Goal: Information Seeking & Learning: Understand process/instructions

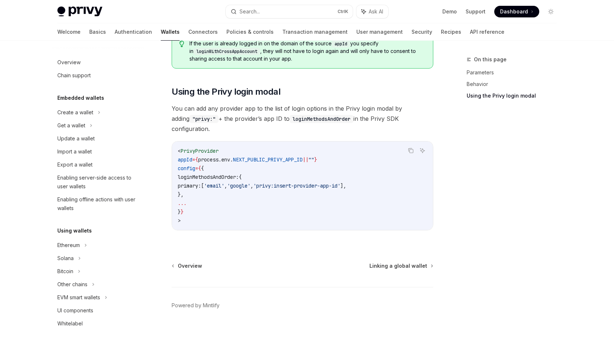
scroll to position [378, 0]
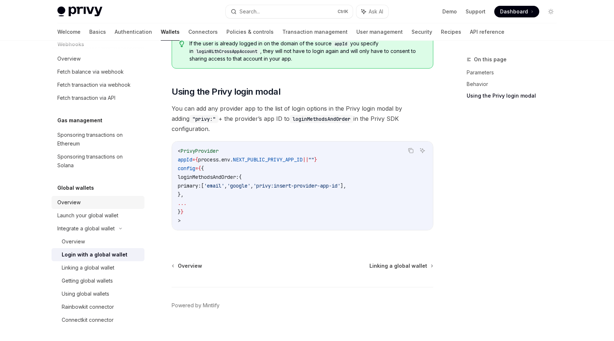
click at [74, 203] on div "Overview" at bounding box center [68, 202] width 23 height 9
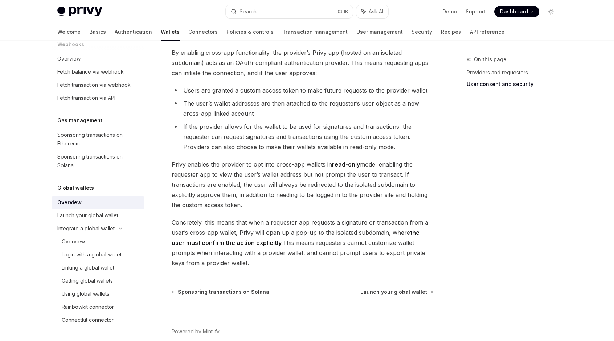
scroll to position [579, 0]
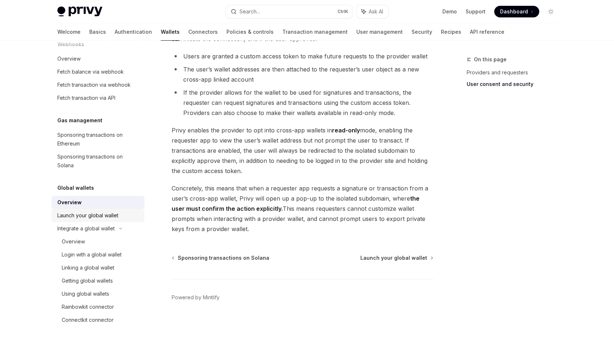
click at [97, 217] on div "Launch your global wallet" at bounding box center [87, 215] width 61 height 9
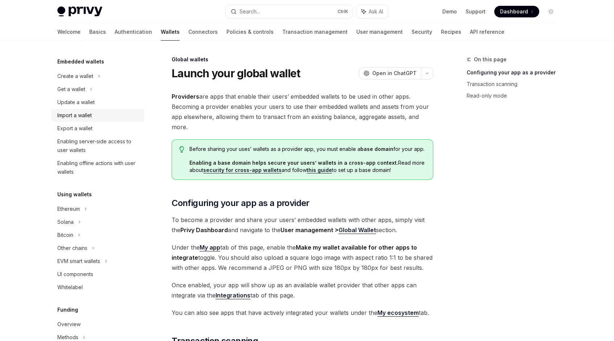
scroll to position [73, 0]
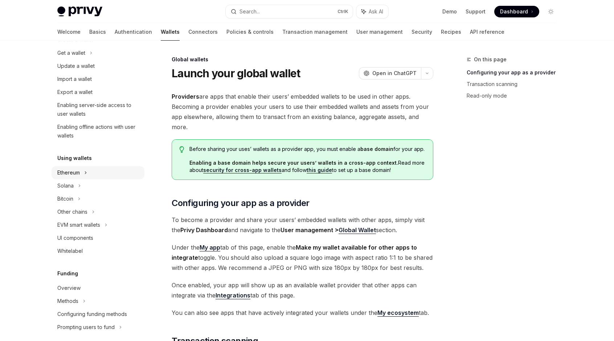
click at [73, 44] on div "Ethereum" at bounding box center [75, 40] width 36 height 9
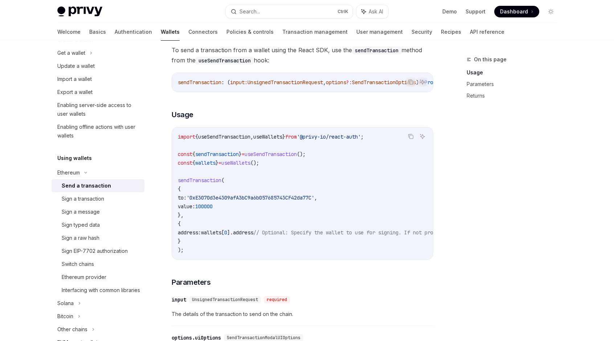
scroll to position [145, 0]
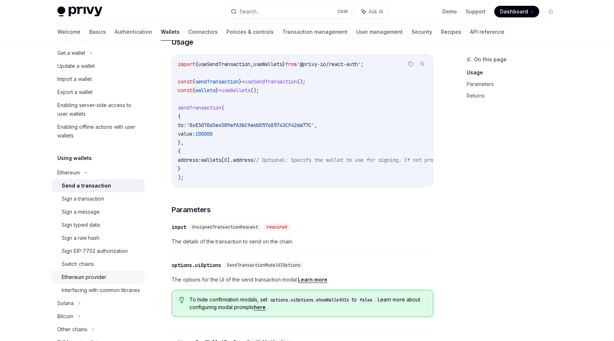
click at [85, 278] on div "Ethereum provider" at bounding box center [84, 277] width 45 height 9
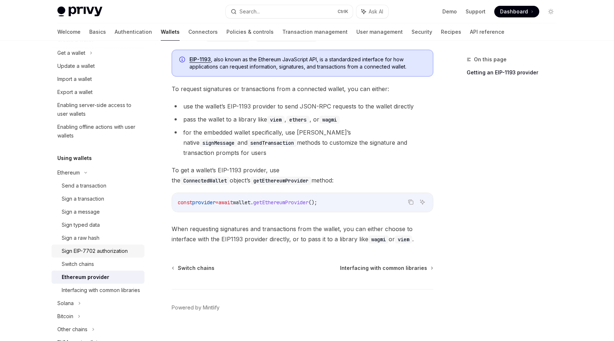
scroll to position [109, 0]
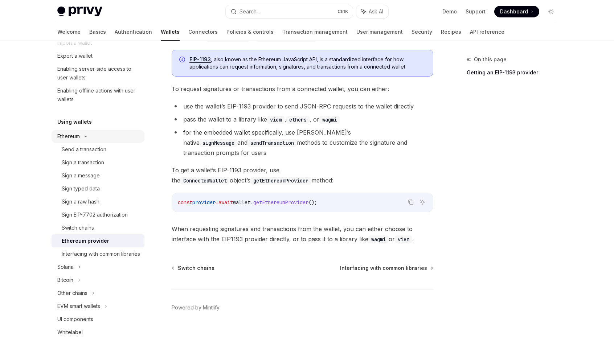
click at [84, 10] on div "Ethereum" at bounding box center [98, 3] width 93 height 13
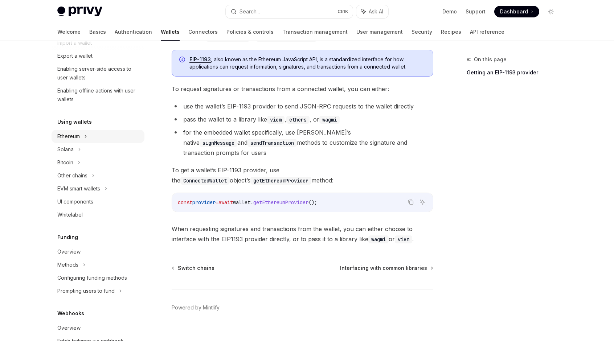
click at [80, 10] on div "Ethereum" at bounding box center [98, 3] width 93 height 13
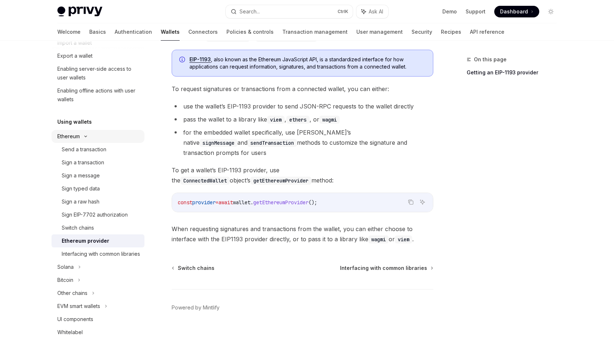
click at [71, 8] on div "Ethereum" at bounding box center [75, 3] width 36 height 9
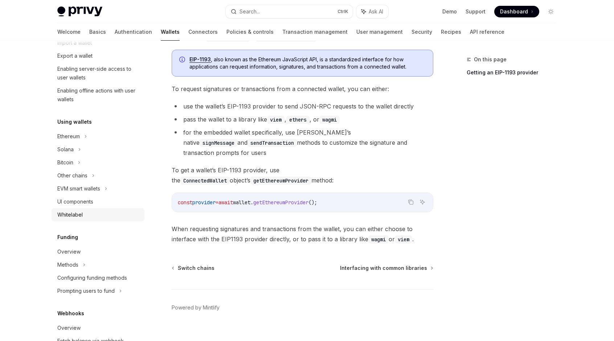
click at [83, 218] on div "Whitelabel" at bounding box center [98, 215] width 83 height 9
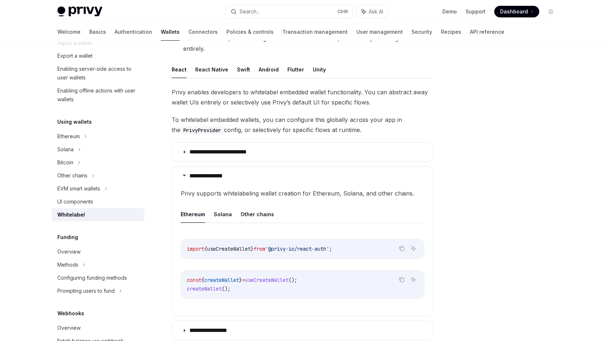
scroll to position [145, 0]
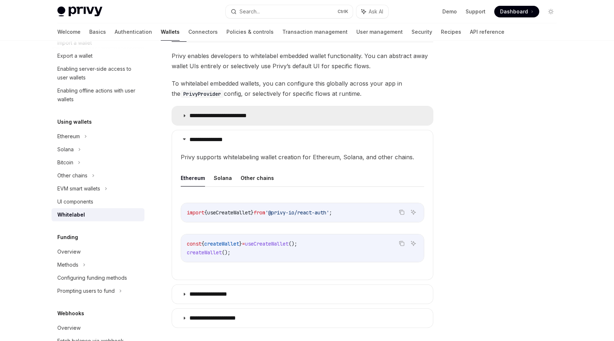
click at [204, 114] on p "**********" at bounding box center [224, 115] width 70 height 7
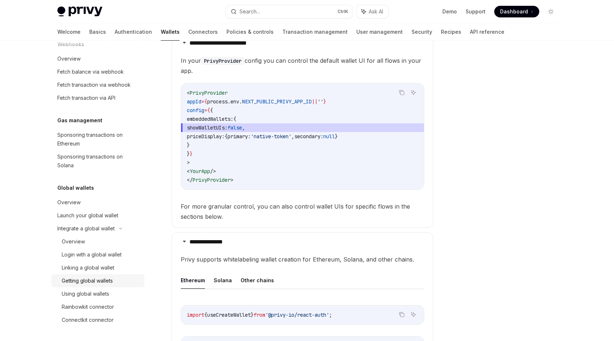
scroll to position [290, 0]
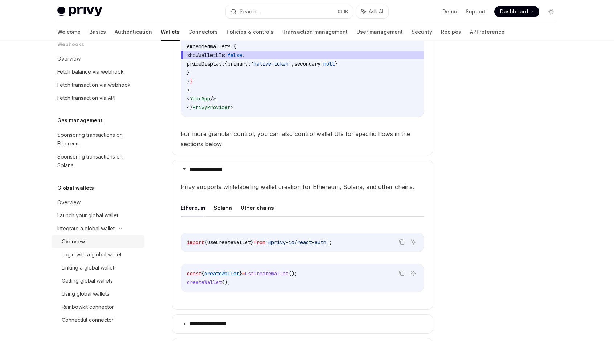
click at [92, 241] on div "Overview" at bounding box center [101, 241] width 78 height 9
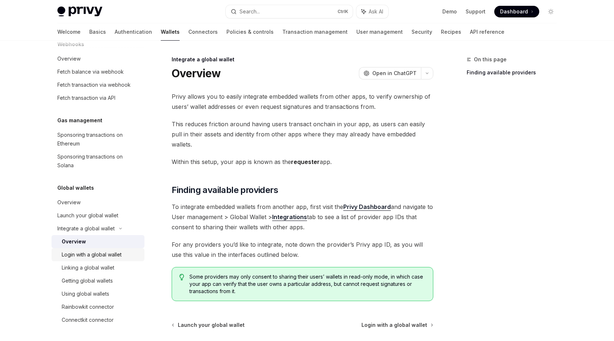
click at [97, 255] on div "Login with a global wallet" at bounding box center [92, 254] width 60 height 9
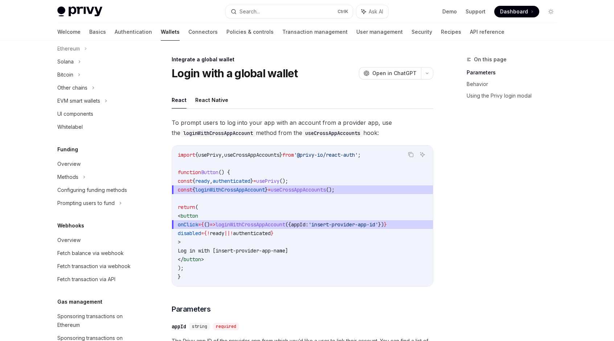
scroll to position [160, 0]
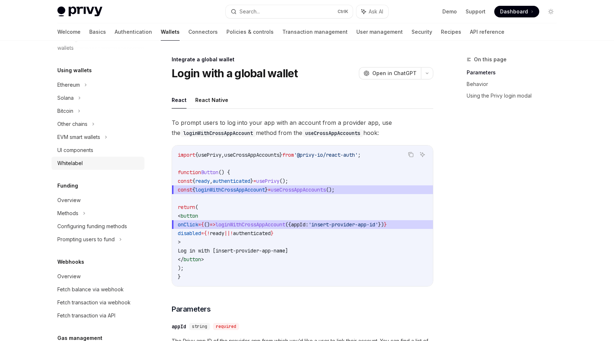
click at [85, 163] on div "Whitelabel" at bounding box center [98, 163] width 83 height 9
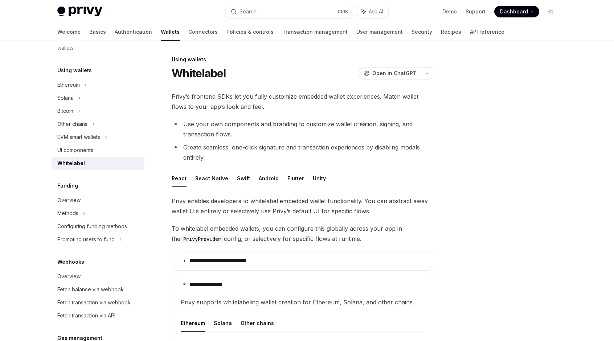
scroll to position [109, 0]
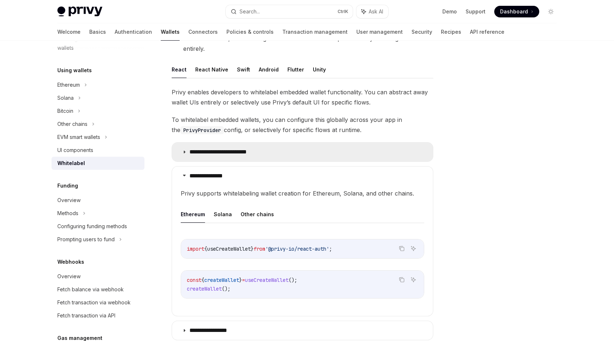
click at [243, 150] on p "**********" at bounding box center [224, 151] width 70 height 7
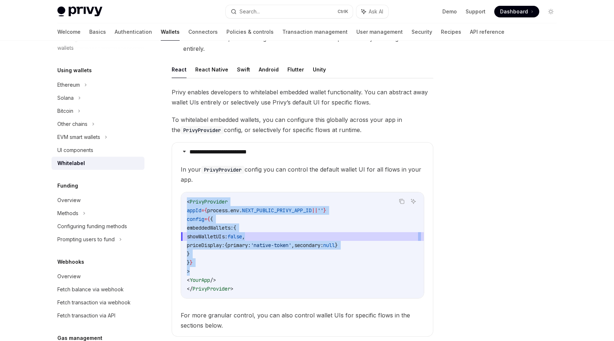
drag, startPoint x: 194, startPoint y: 270, endPoint x: 184, endPoint y: 202, distance: 69.2
click at [184, 202] on div "< PrivyProvider appId = { process . env . NEXT_PUBLIC_PRIVY_APP_ID || '' } conf…" at bounding box center [302, 245] width 243 height 106
copy code "< PrivyProvider appId = { process . env . NEXT_PUBLIC_PRIVY_APP_ID || '' } conf…"
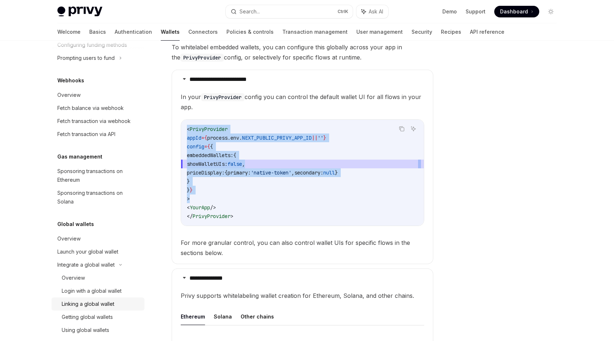
scroll to position [378, 0]
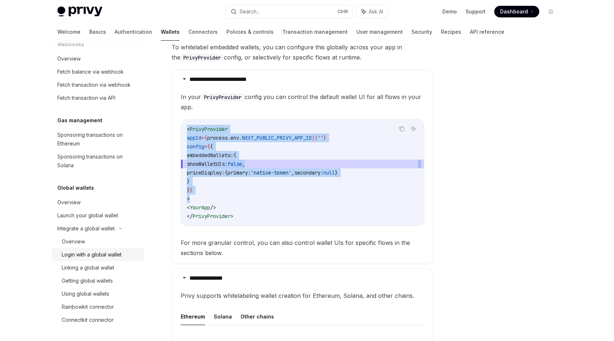
click at [99, 255] on div "Login with a global wallet" at bounding box center [92, 254] width 60 height 9
type textarea "*"
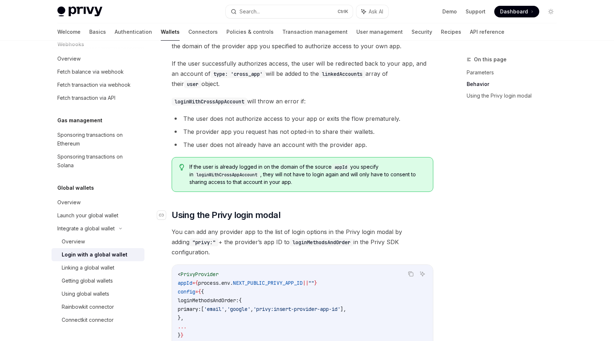
scroll to position [486, 0]
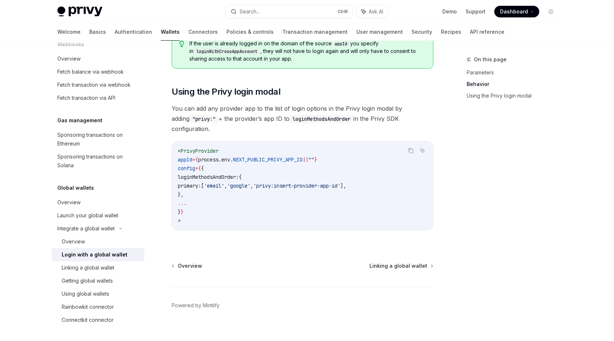
drag, startPoint x: 197, startPoint y: 167, endPoint x: 224, endPoint y: 183, distance: 31.9
click at [224, 183] on code "< PrivyProvider appId = { process . env . NEXT_PUBLIC_PRIVY_APP_ID || "" } conf…" at bounding box center [302, 186] width 249 height 78
copy code "loginMethodsAndOrder: { primary: [ 'email' , 'google' , 'privy:insert-provider-…"
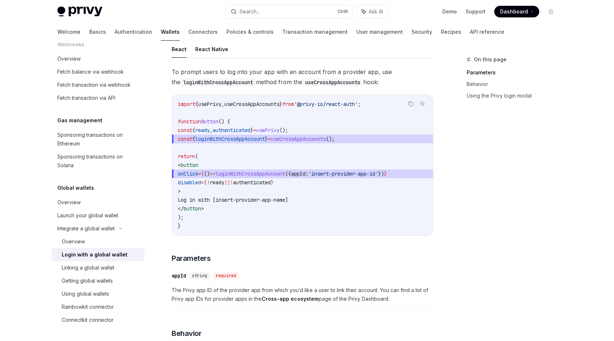
scroll to position [0, 0]
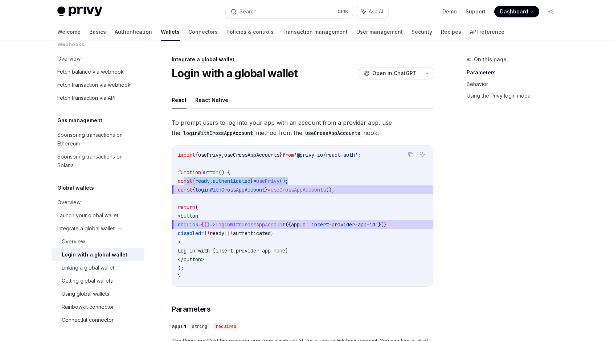
drag, startPoint x: 185, startPoint y: 181, endPoint x: 311, endPoint y: 180, distance: 126.7
click at [288, 180] on span "const { ready , authenticated } = usePrivy ();" at bounding box center [233, 181] width 110 height 7
copy span "const { ready , authenticated } = usePrivy ();"
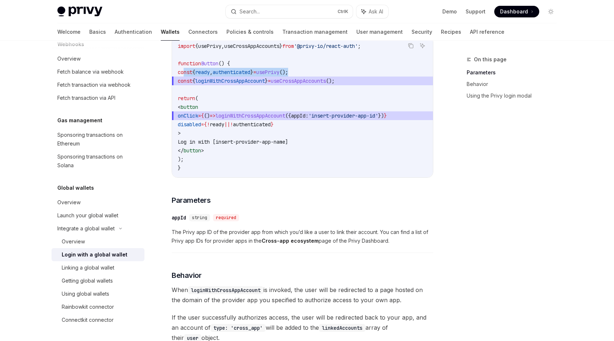
scroll to position [145, 0]
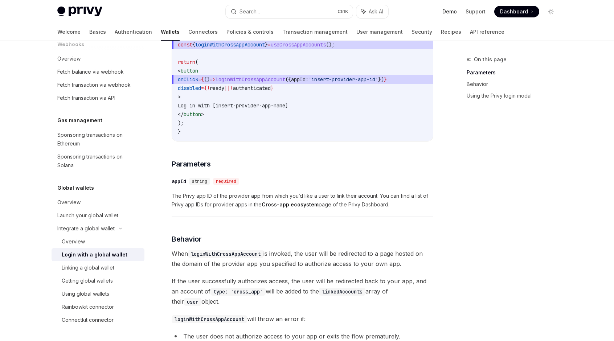
click at [450, 11] on link "Demo" at bounding box center [449, 11] width 15 height 7
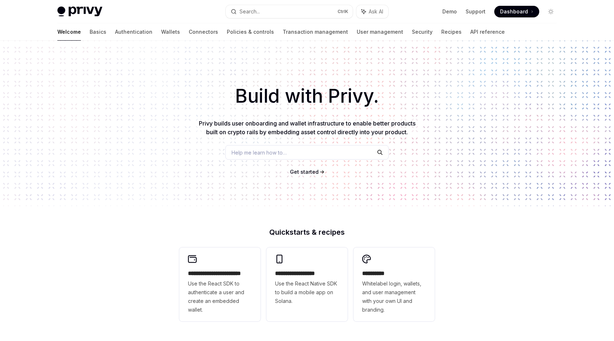
click at [547, 5] on div "Privy Docs home page Search... Ctrl K Ask AI Demo Support Dashboard Dashboard S…" at bounding box center [306, 11] width 499 height 23
click at [189, 32] on link "Connectors" at bounding box center [203, 31] width 29 height 17
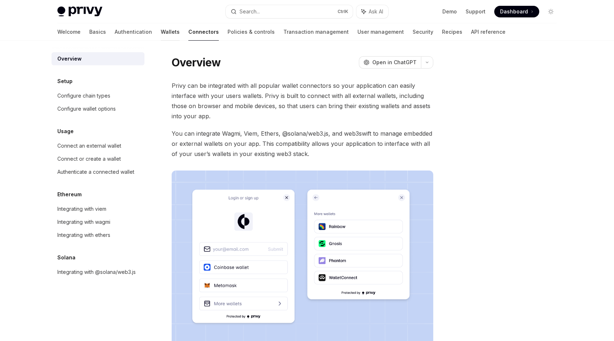
click at [161, 32] on link "Wallets" at bounding box center [170, 31] width 19 height 17
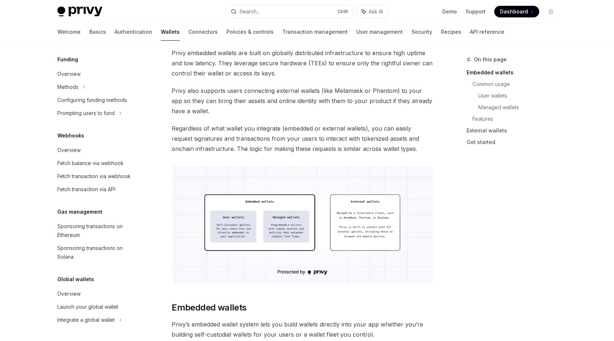
scroll to position [218, 0]
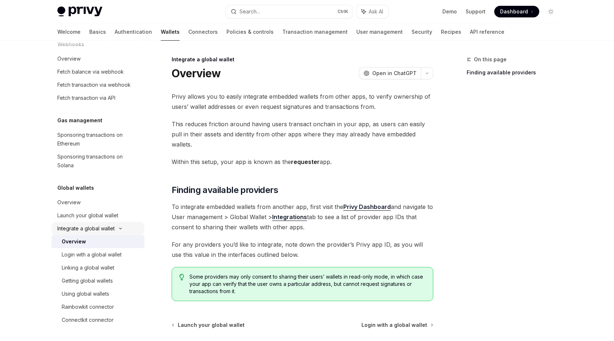
scroll to position [57, 0]
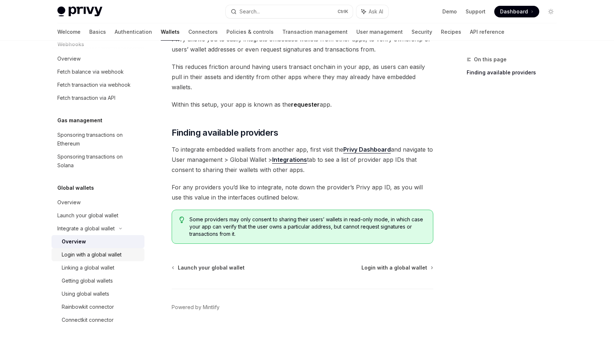
click at [103, 258] on div "Login with a global wallet" at bounding box center [92, 254] width 60 height 9
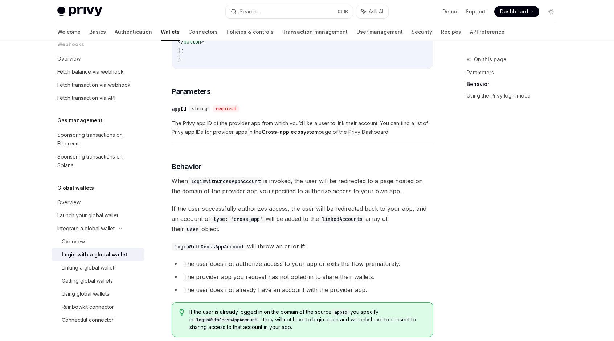
scroll to position [363, 0]
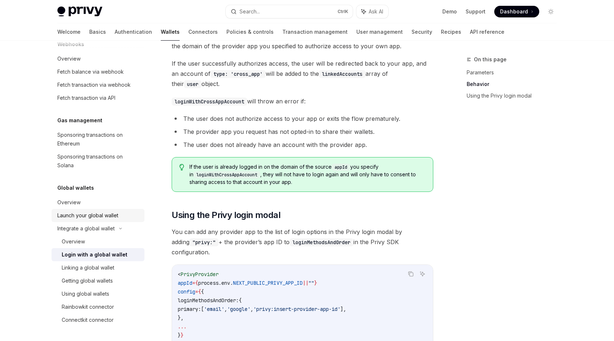
click at [86, 217] on div "Launch your global wallet" at bounding box center [87, 215] width 61 height 9
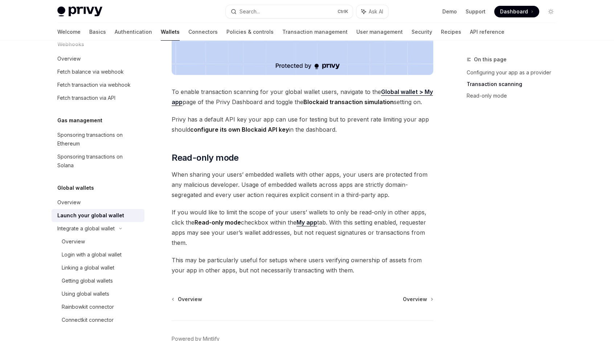
scroll to position [581, 0]
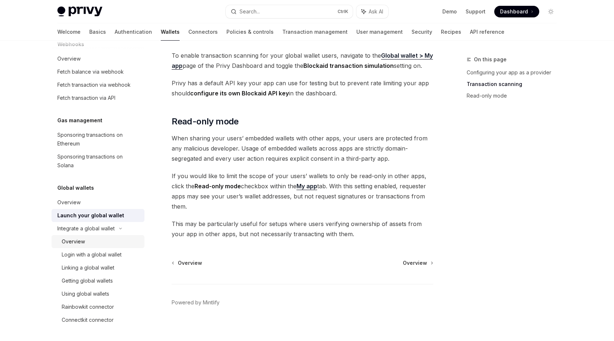
click at [84, 240] on div "Overview" at bounding box center [101, 241] width 78 height 9
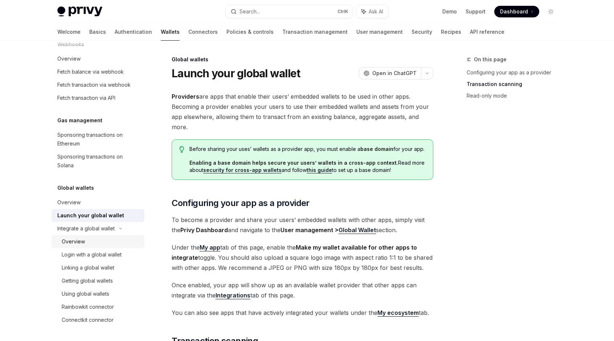
type textarea "*"
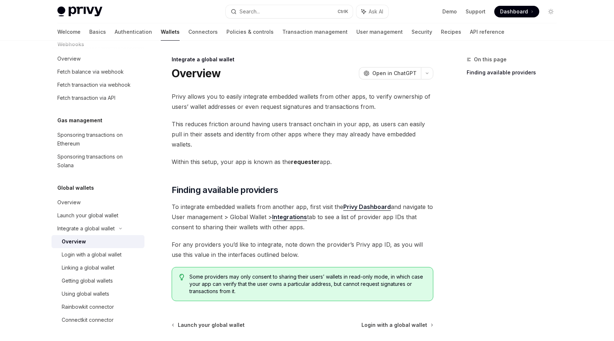
scroll to position [57, 0]
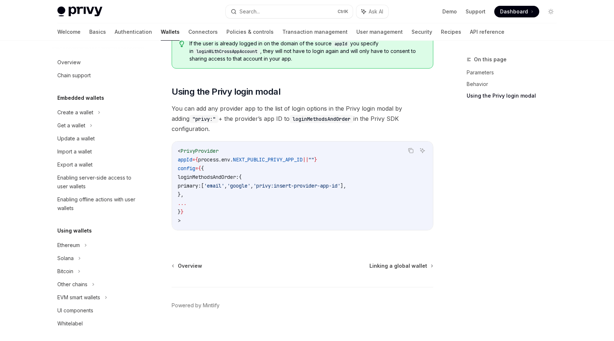
scroll to position [378, 0]
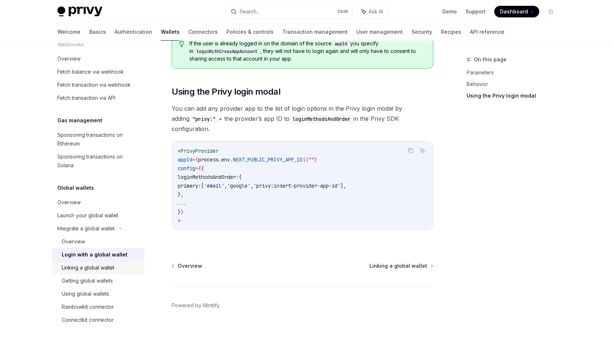
click at [90, 267] on div "Linking a global wallet" at bounding box center [88, 267] width 53 height 9
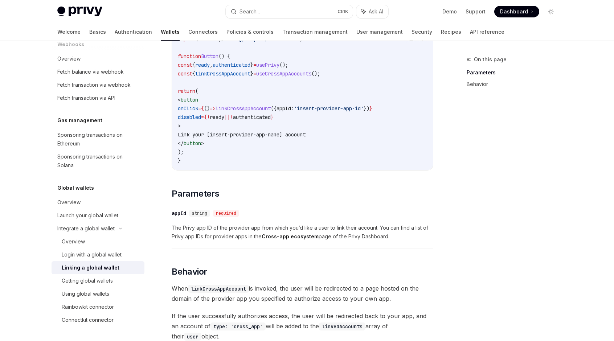
scroll to position [7, 0]
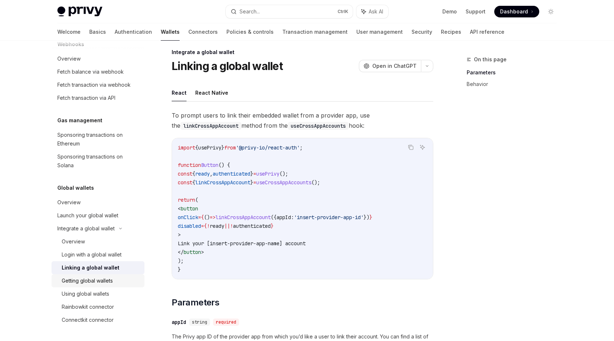
click at [73, 281] on div "Getting global wallets" at bounding box center [87, 281] width 51 height 9
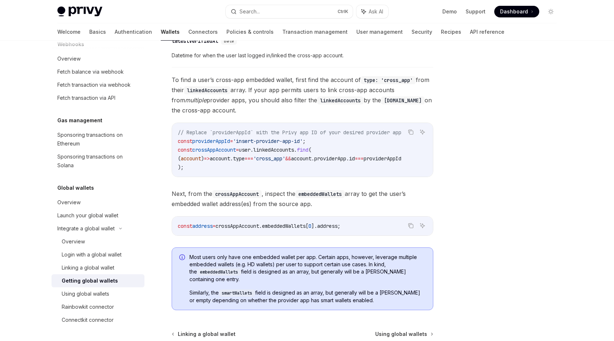
scroll to position [479, 0]
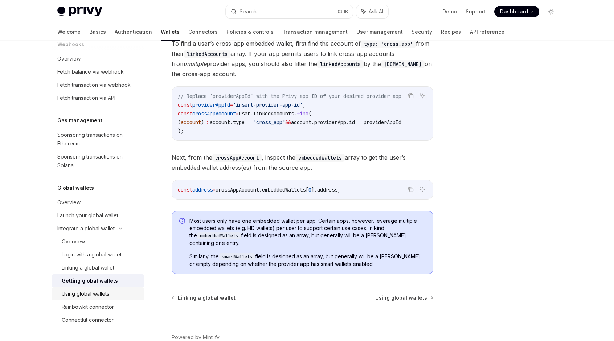
click at [93, 293] on div "Using global wallets" at bounding box center [86, 294] width 48 height 9
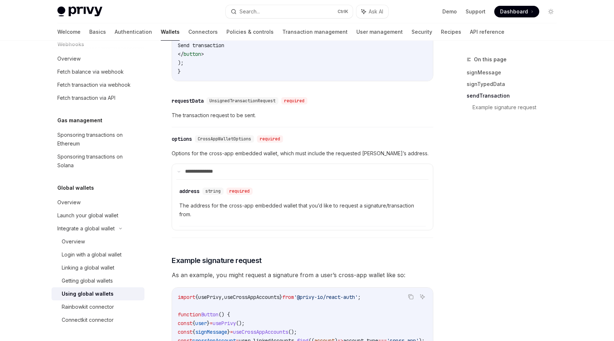
scroll to position [1125, 0]
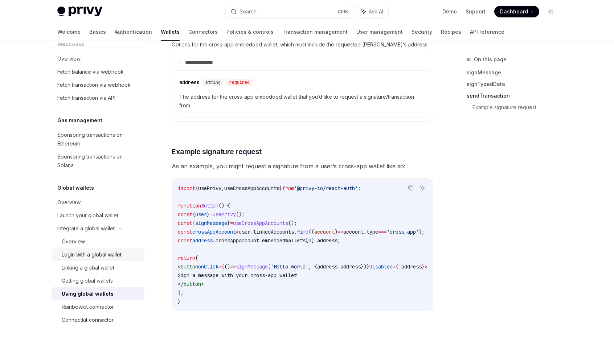
click at [89, 257] on div "Login with a global wallet" at bounding box center [92, 254] width 60 height 9
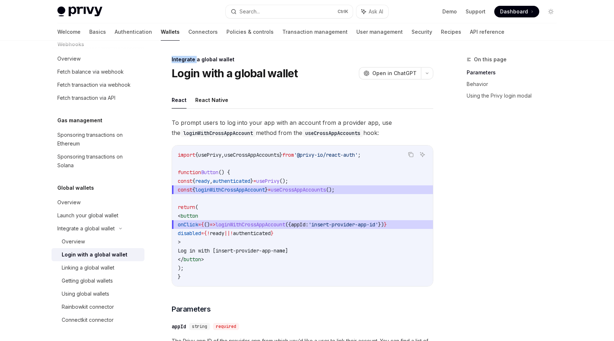
drag, startPoint x: 171, startPoint y: 58, endPoint x: 196, endPoint y: 59, distance: 24.7
type textarea "*"
